Goal: Find specific page/section: Find specific page/section

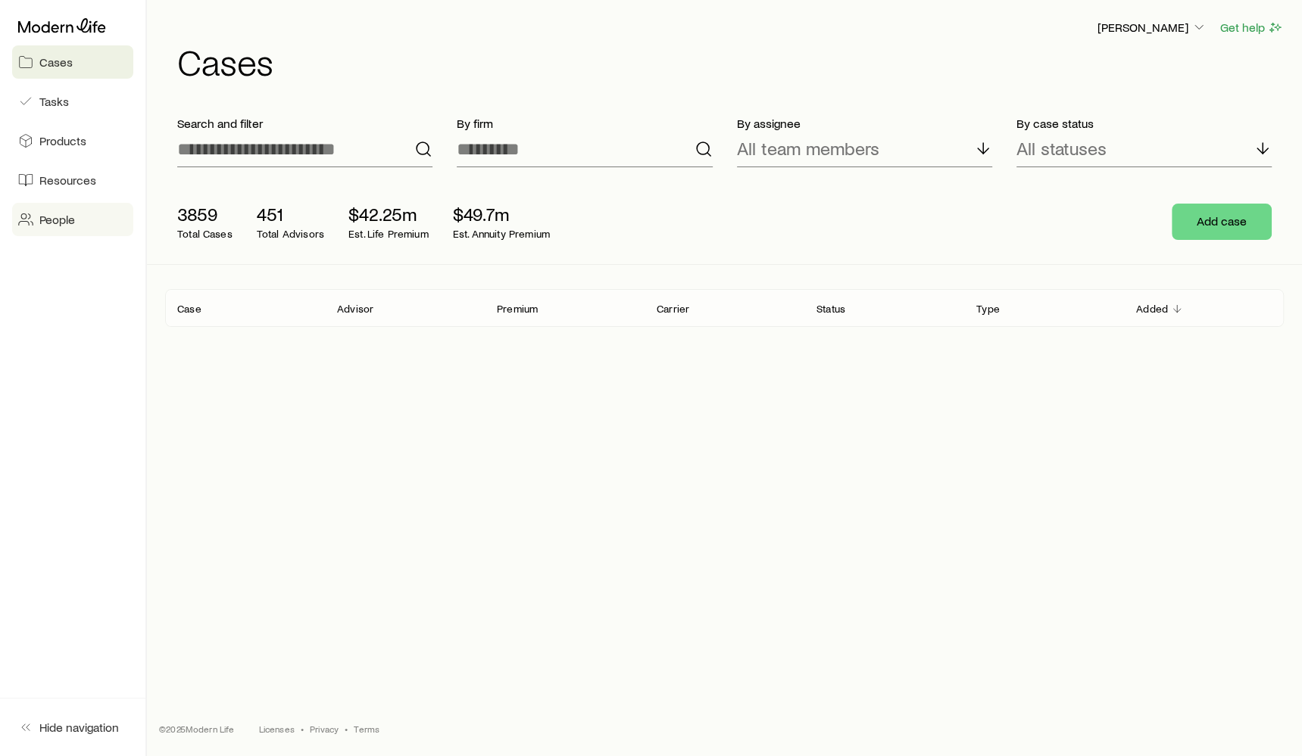
click at [58, 223] on span "People" at bounding box center [57, 219] width 36 height 15
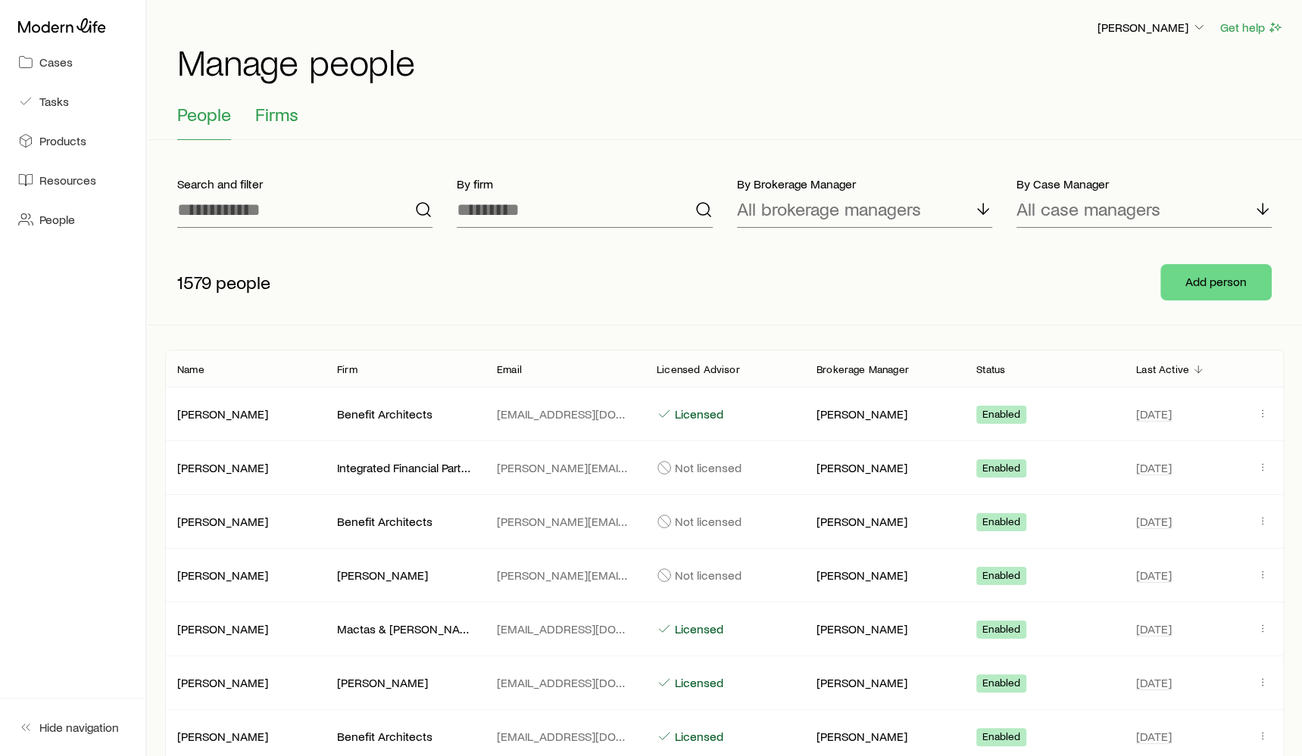
click at [285, 122] on span "Firms" at bounding box center [276, 114] width 43 height 21
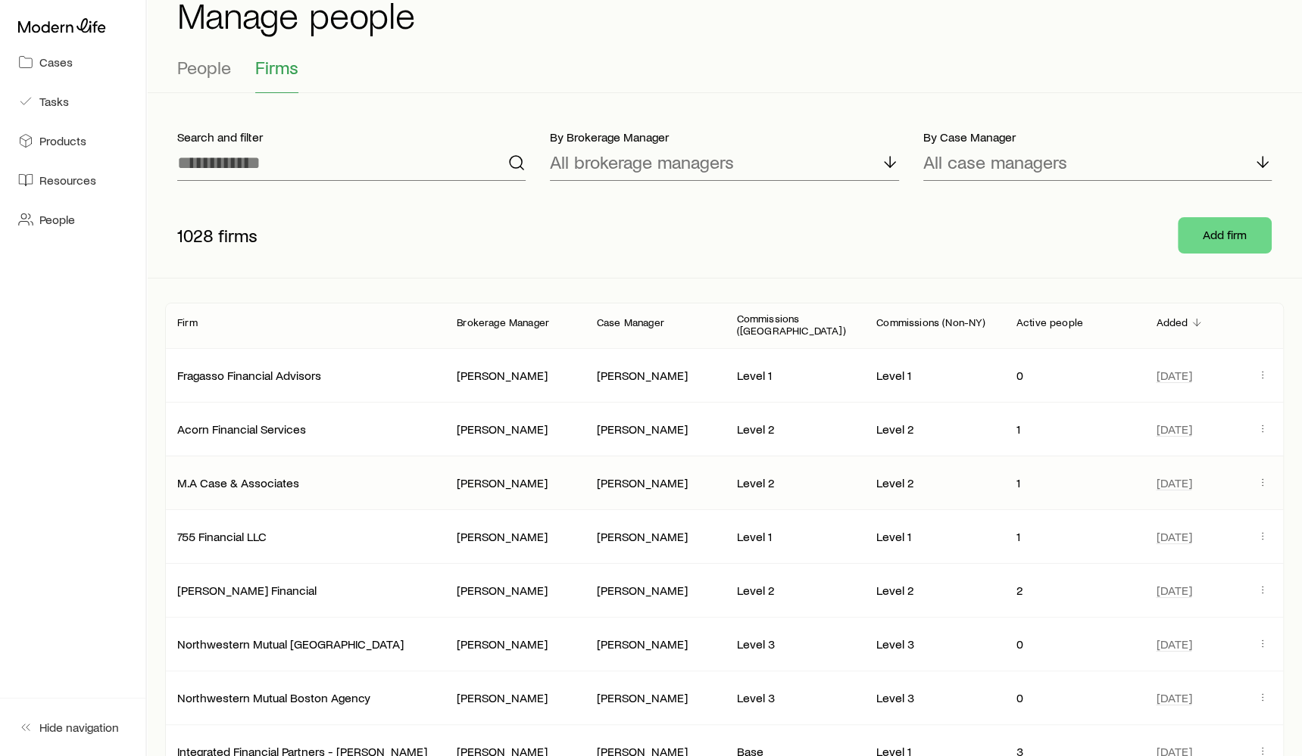
scroll to position [50, 0]
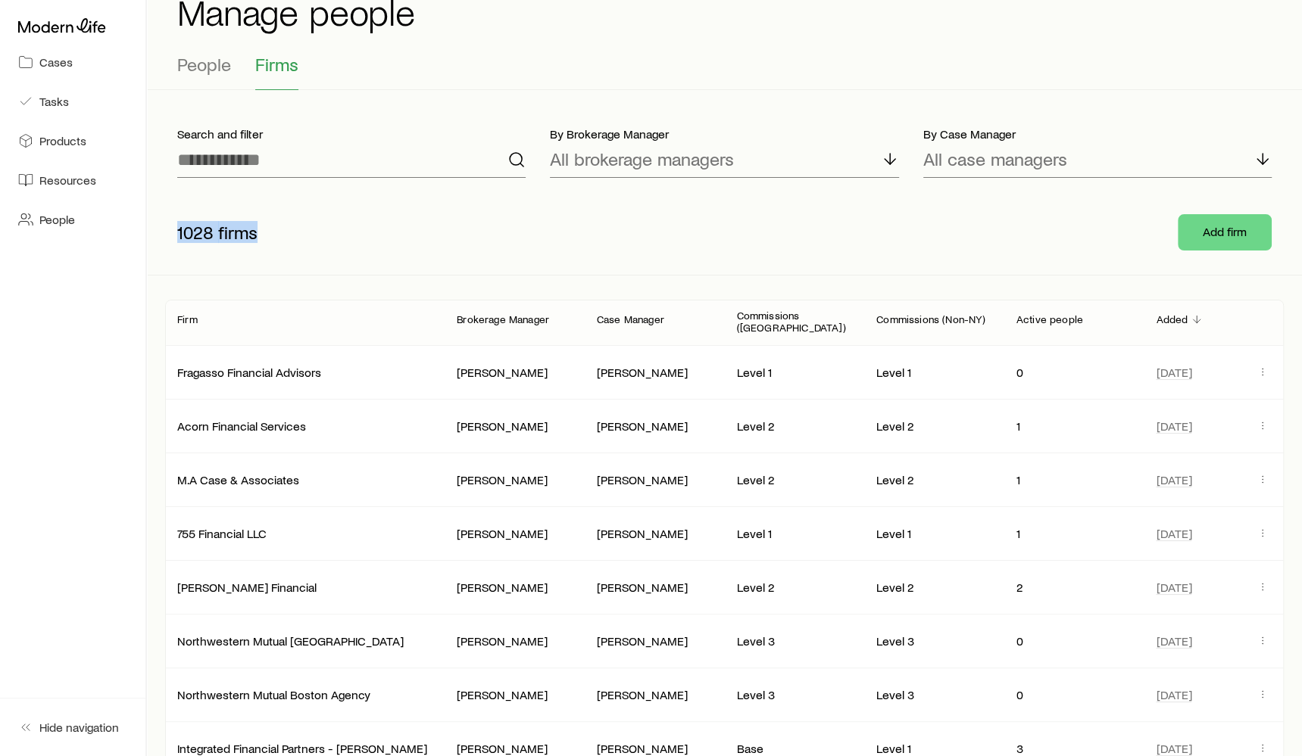
drag, startPoint x: 177, startPoint y: 239, endPoint x: 255, endPoint y: 235, distance: 78.1
click at [255, 235] on p "1028 firms" at bounding box center [217, 232] width 80 height 21
click at [306, 229] on div "1028 firms" at bounding box center [407, 232] width 485 height 45
drag, startPoint x: 170, startPoint y: 228, endPoint x: 285, endPoint y: 232, distance: 115.9
click at [285, 232] on div "1028 firms" at bounding box center [407, 232] width 485 height 45
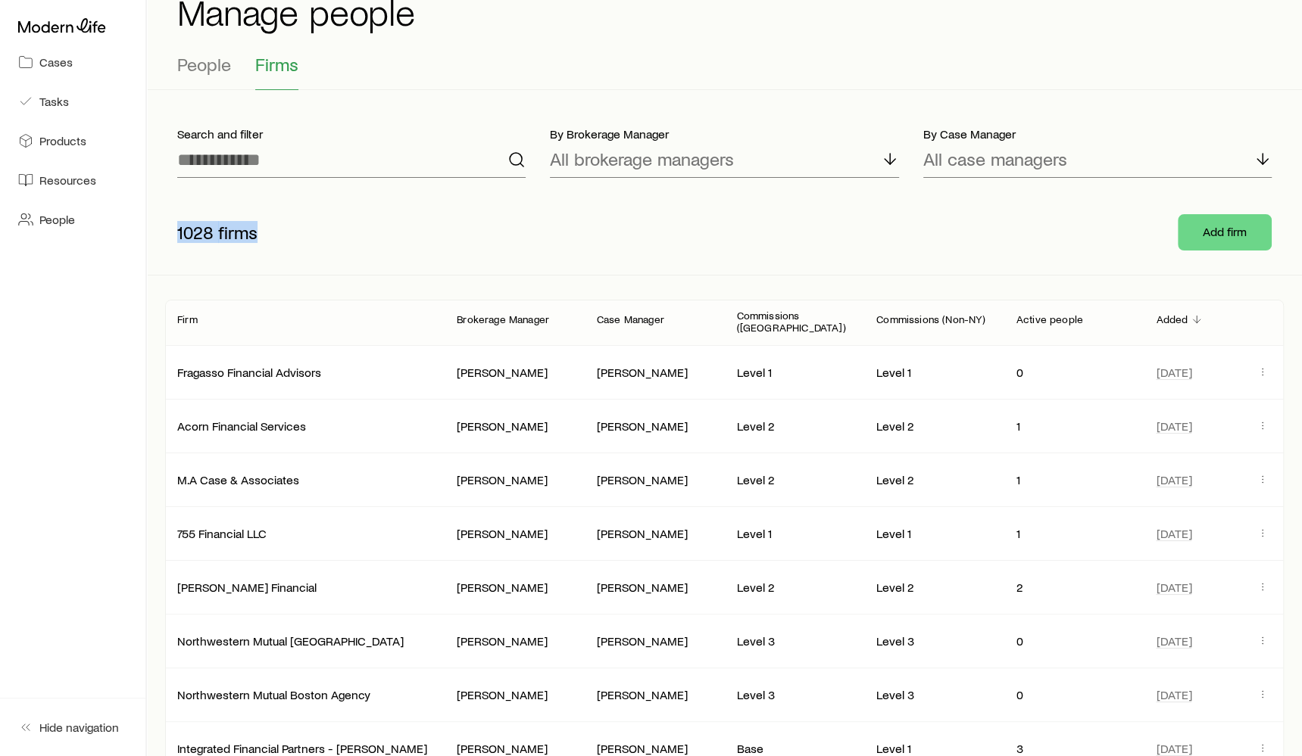
click at [285, 232] on div "1028 firms" at bounding box center [407, 232] width 485 height 45
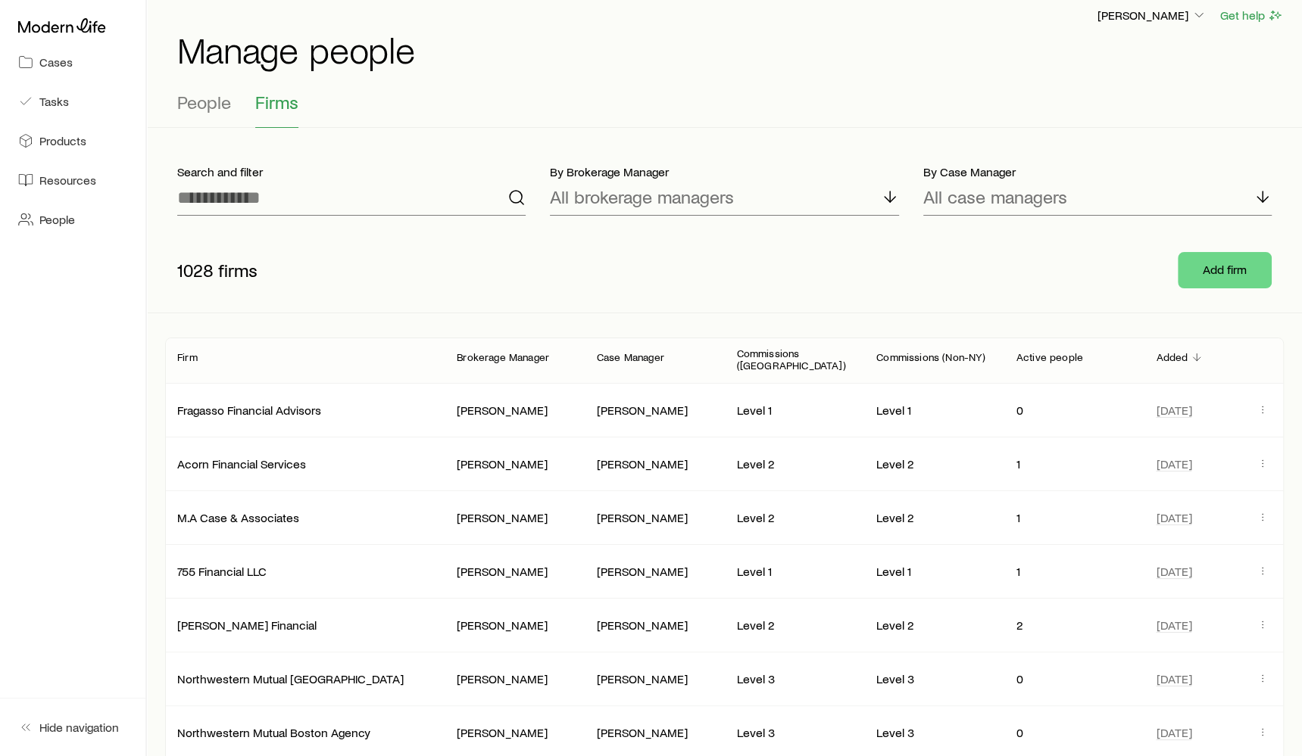
scroll to position [0, 0]
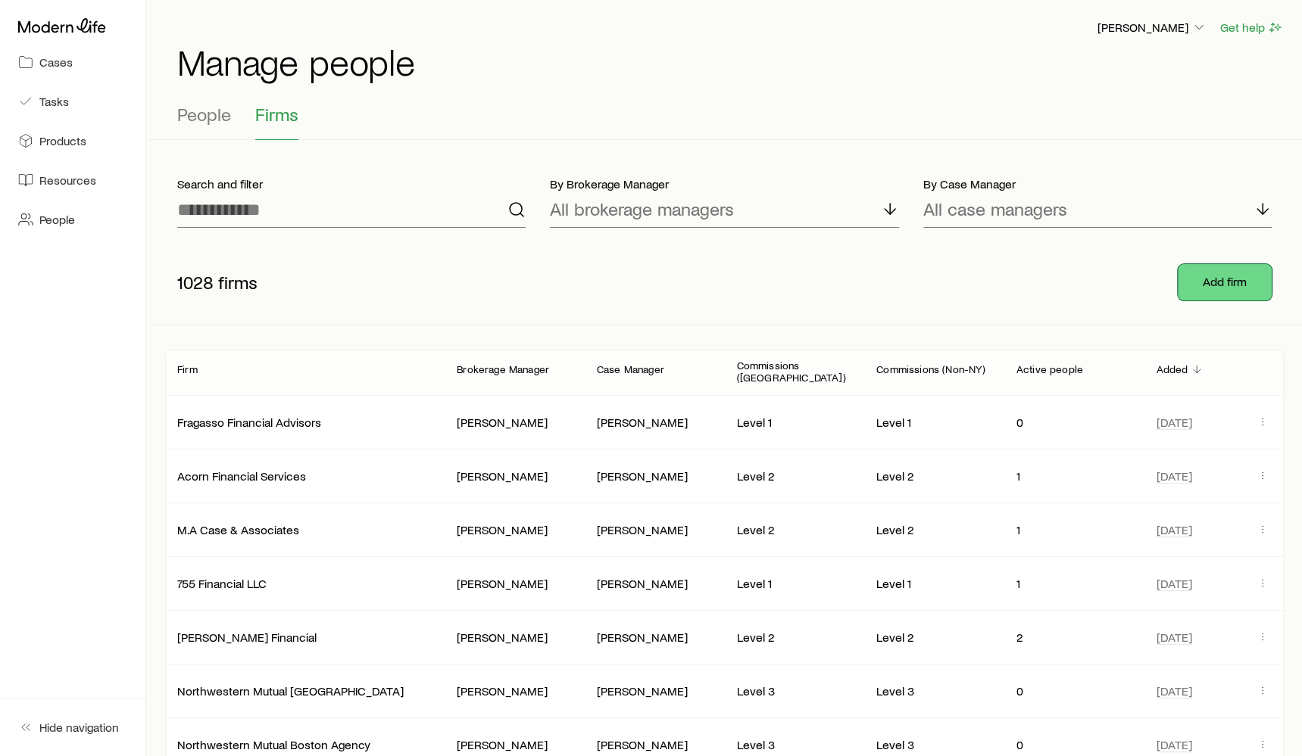
click at [1226, 290] on button "Add firm" at bounding box center [1225, 282] width 94 height 36
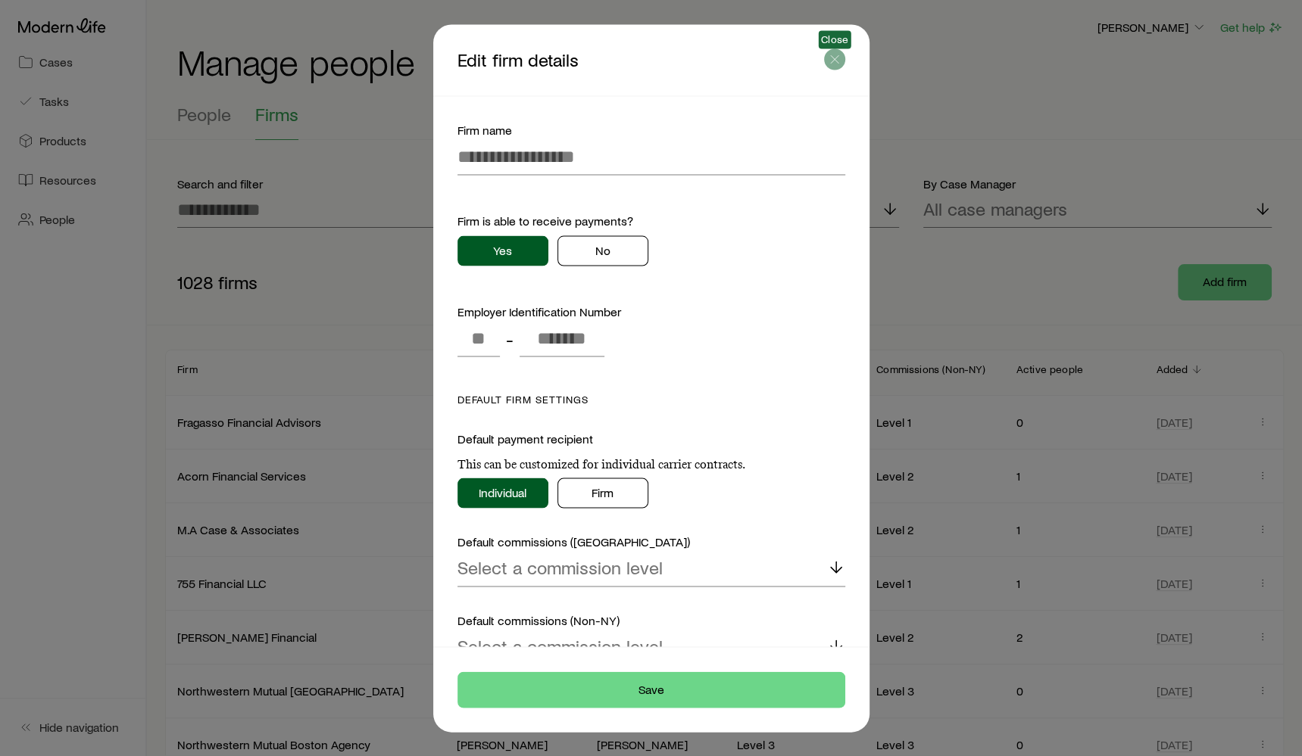
click at [839, 60] on icon "button" at bounding box center [834, 58] width 15 height 15
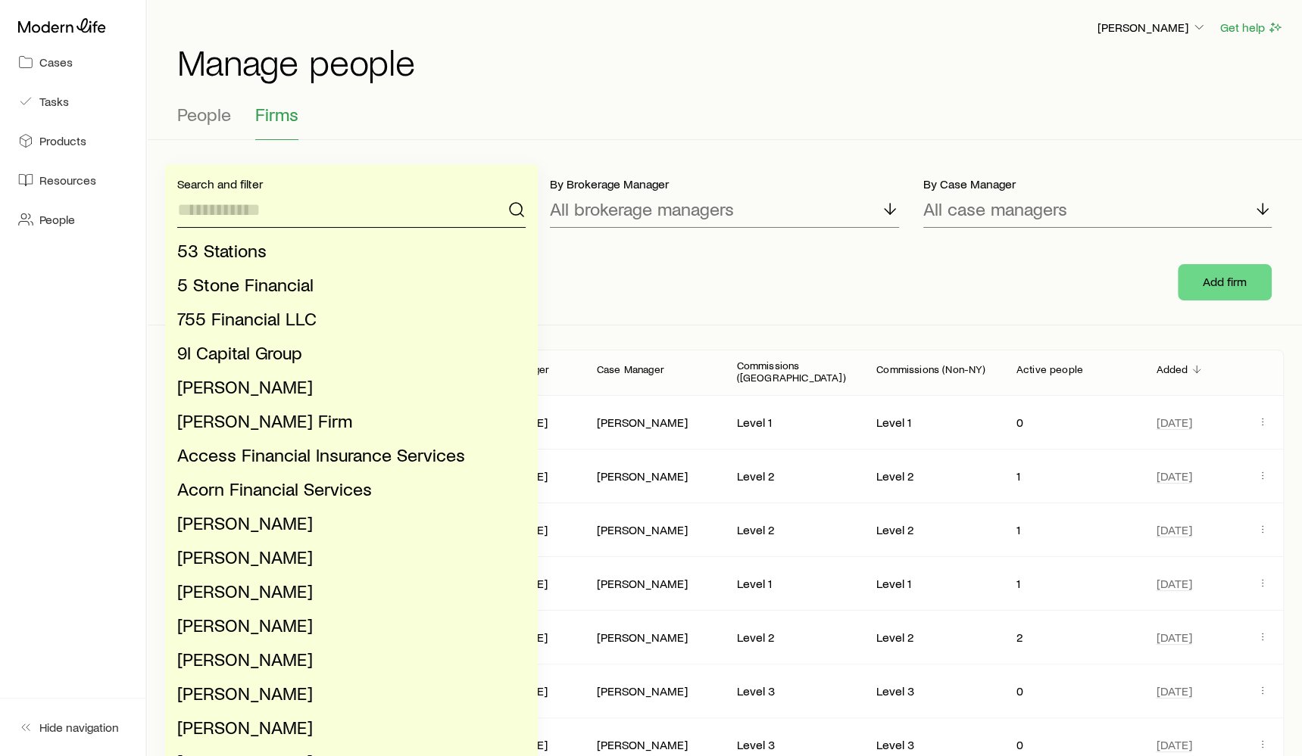
click at [409, 217] on input at bounding box center [351, 210] width 348 height 36
click at [643, 137] on div "People Firms" at bounding box center [724, 122] width 1094 height 36
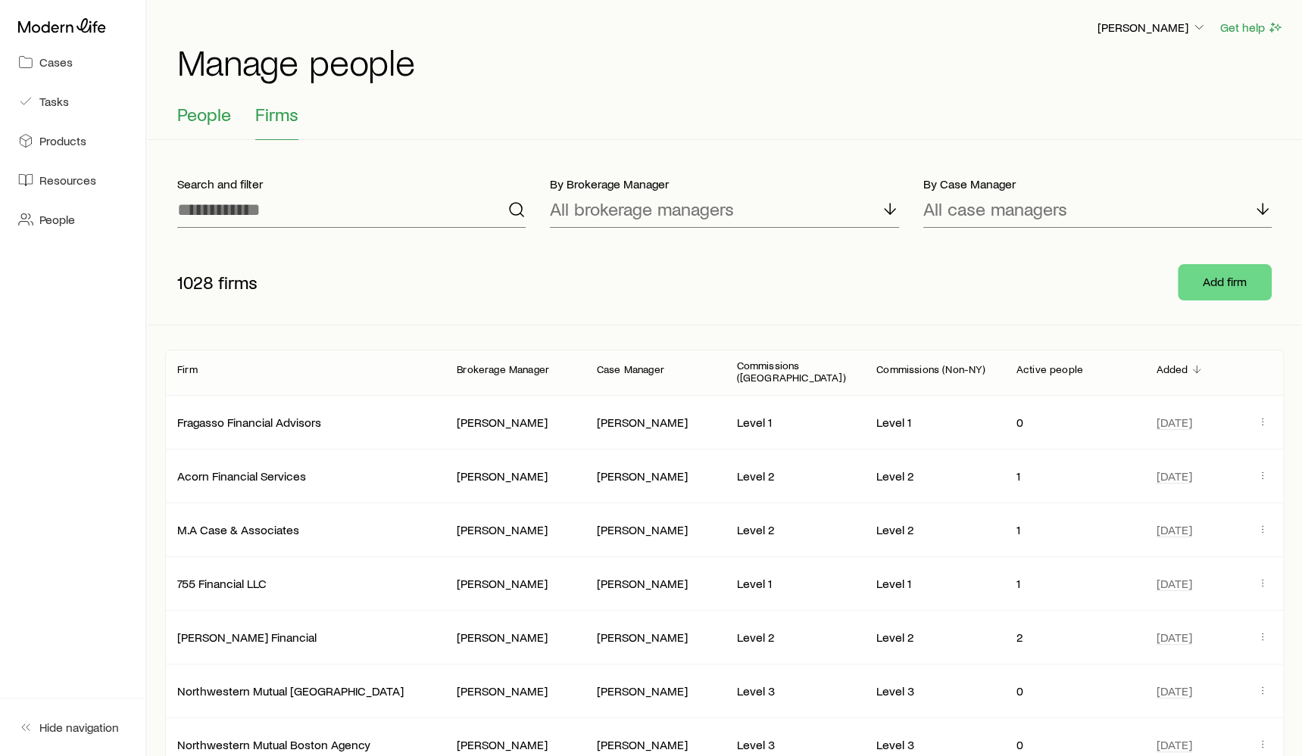
click at [192, 114] on span "People" at bounding box center [204, 114] width 54 height 21
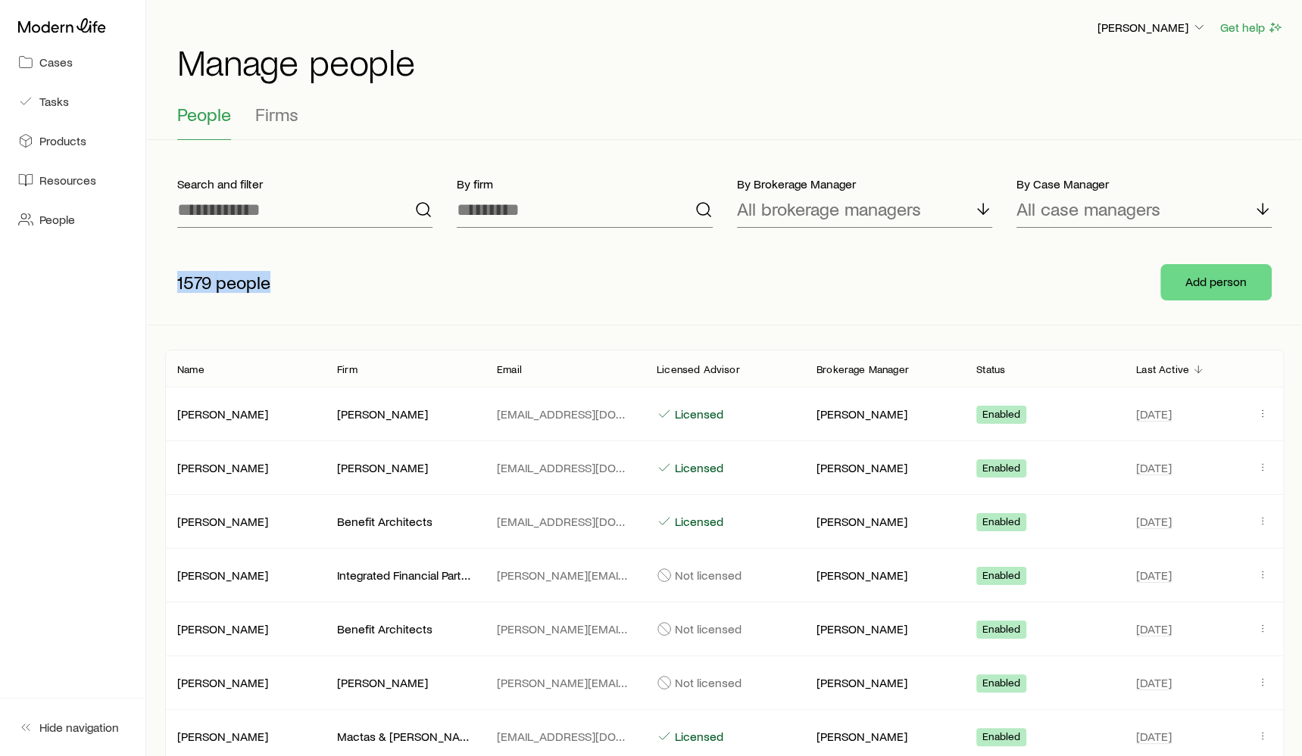
drag, startPoint x: 178, startPoint y: 276, endPoint x: 289, endPoint y: 284, distance: 111.6
click at [289, 284] on div "1579 people" at bounding box center [407, 282] width 485 height 45
click at [1261, 411] on icon "button" at bounding box center [1262, 413] width 12 height 12
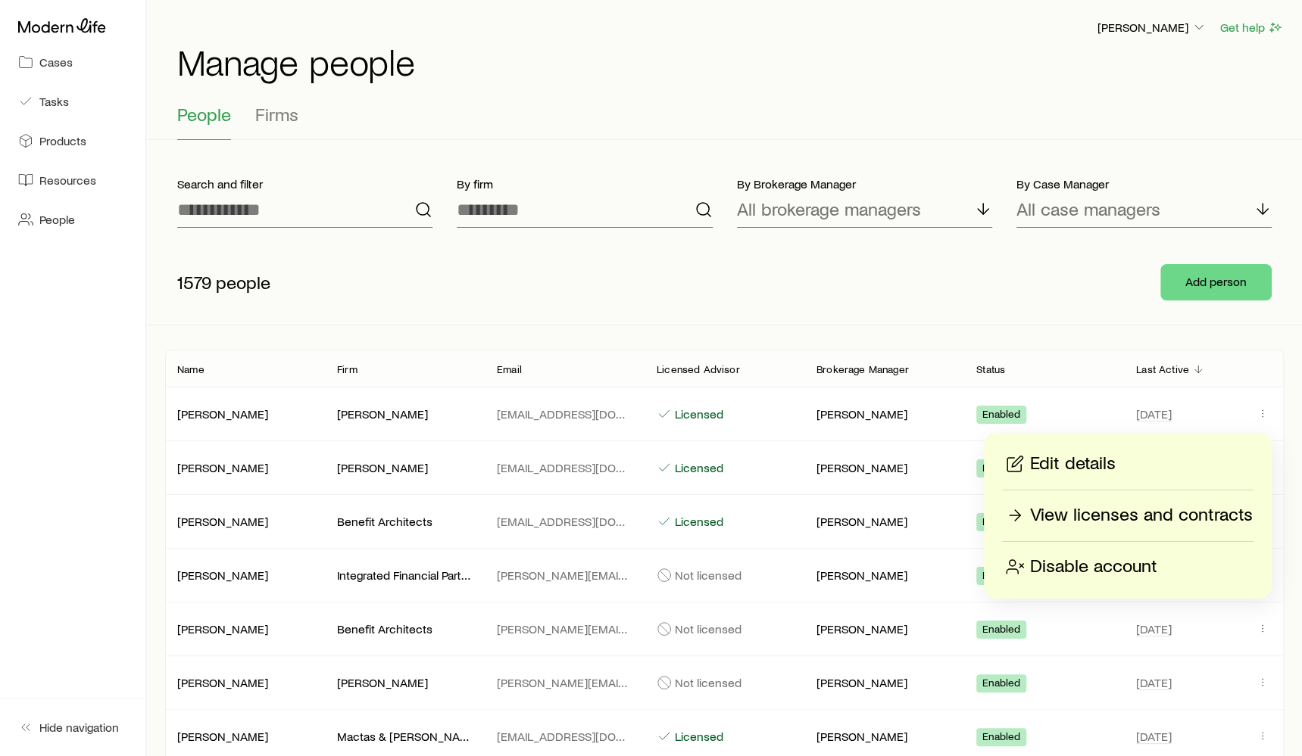
click at [1114, 517] on p "View licenses and contracts" at bounding box center [1141, 516] width 223 height 24
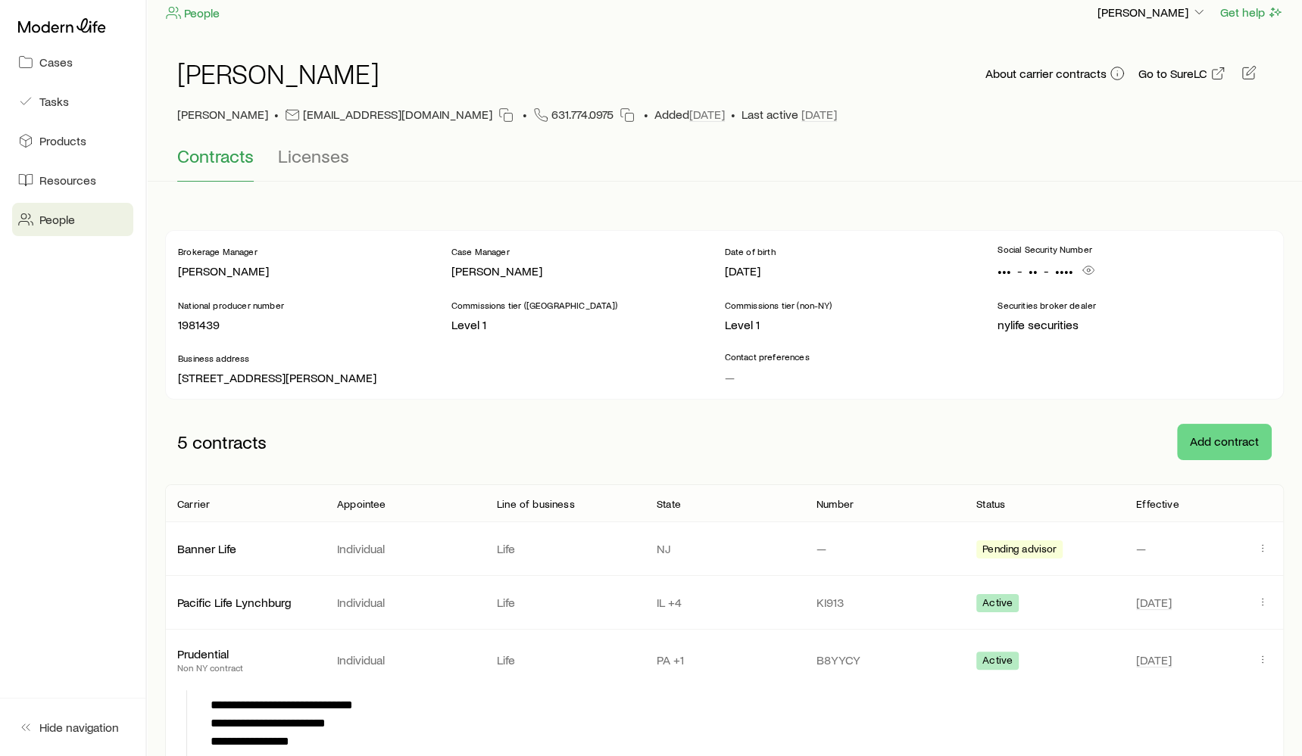
scroll to position [8, 0]
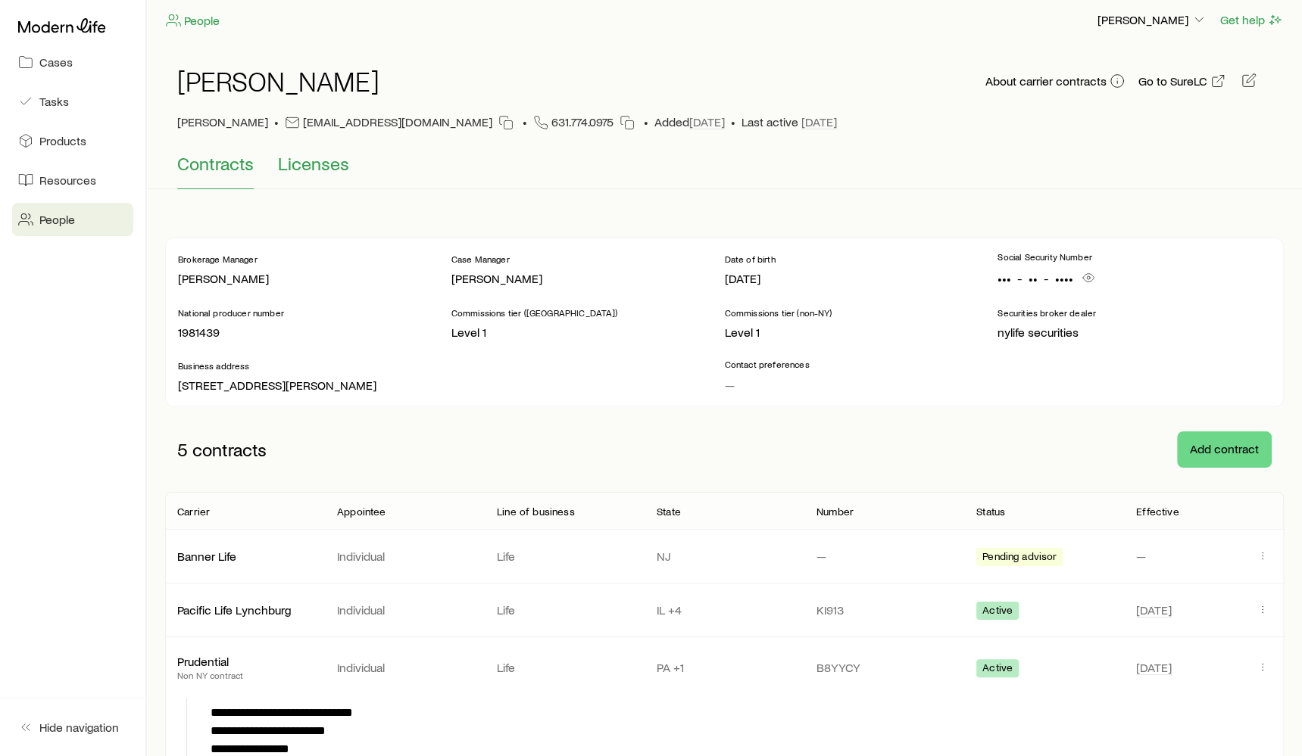
click at [322, 175] on button "Licenses" at bounding box center [313, 171] width 71 height 36
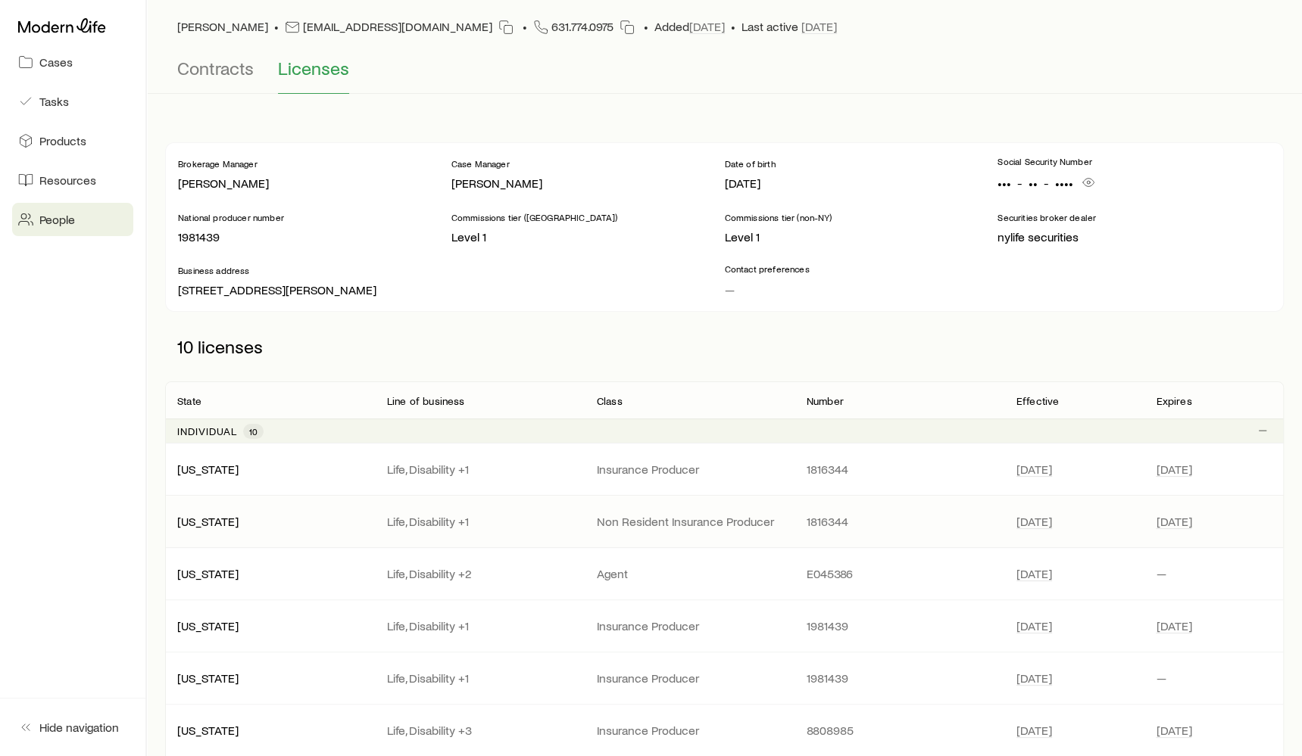
scroll to position [0, 0]
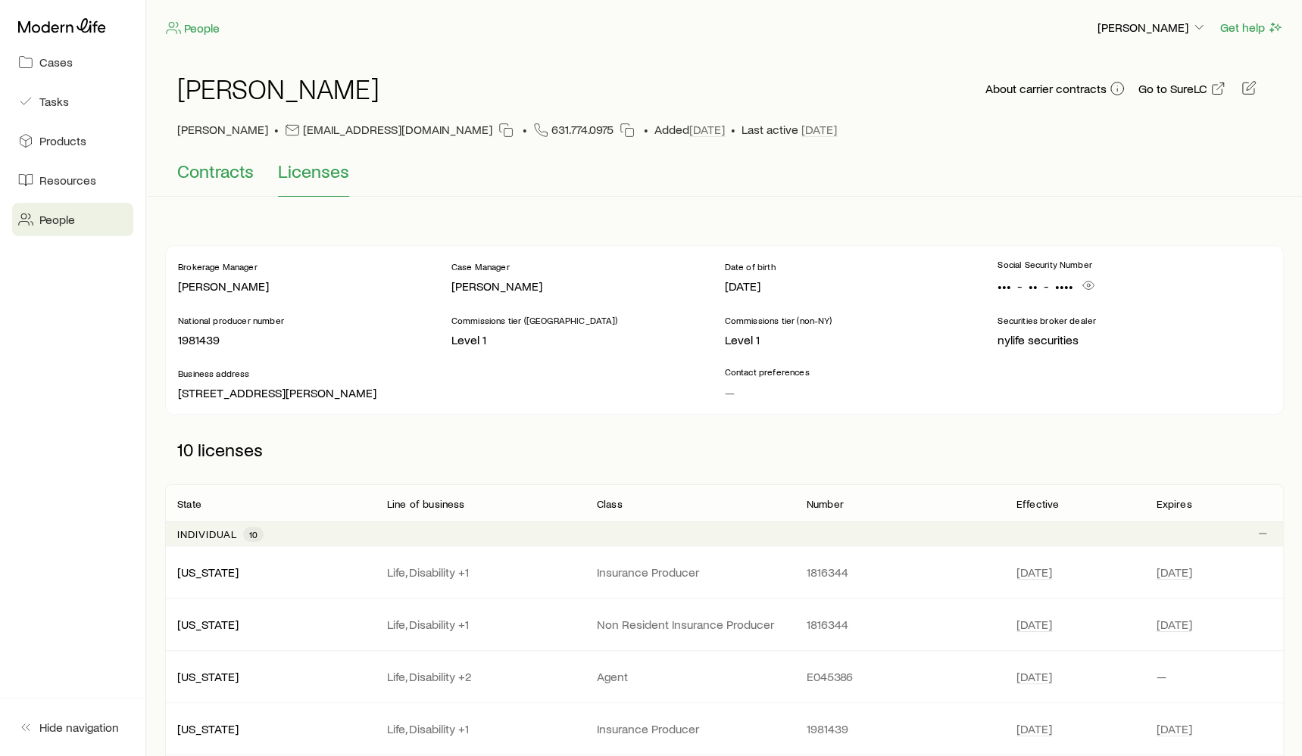
click at [216, 179] on span "Contracts" at bounding box center [215, 171] width 76 height 21
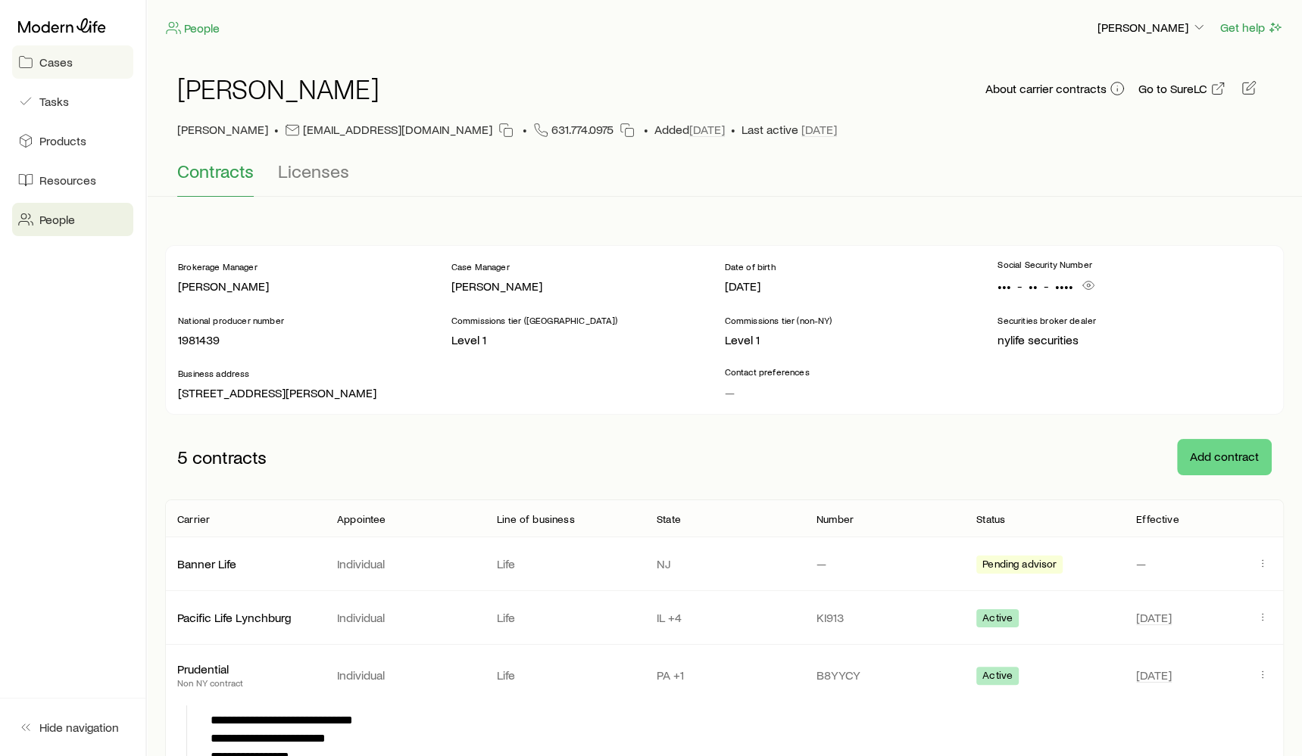
click at [66, 75] on link "Cases" at bounding box center [72, 61] width 121 height 33
